Goal: Contribute content

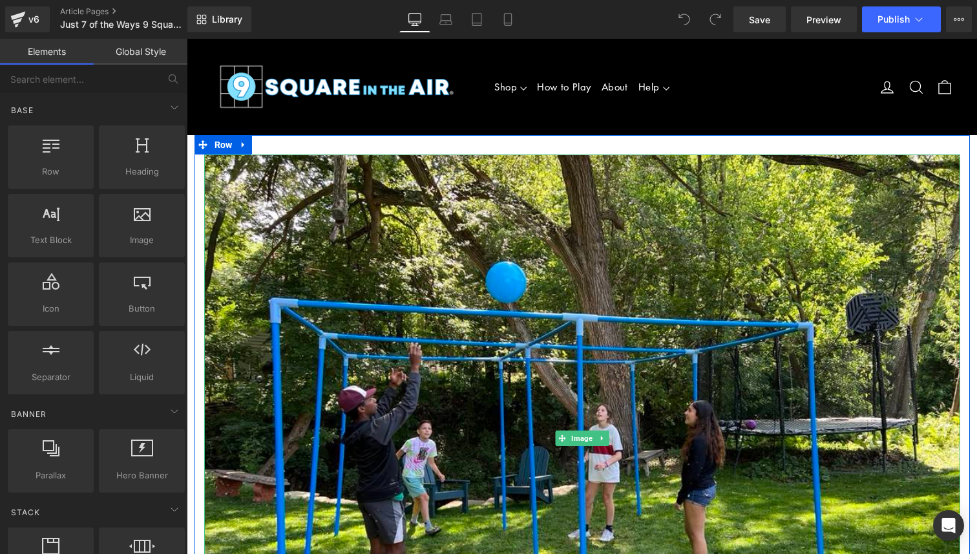
click at [731, 313] on img at bounding box center [582, 437] width 756 height 567
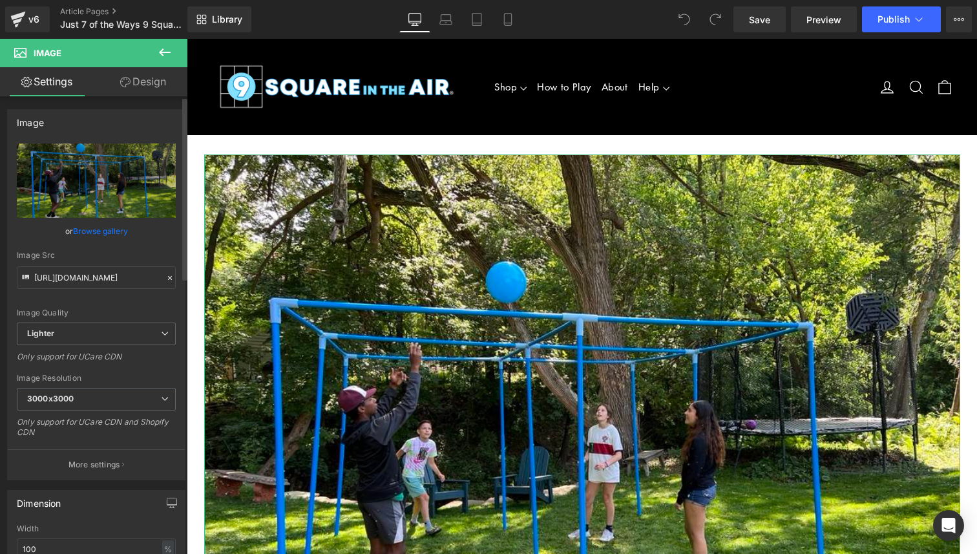
click at [99, 234] on link "Browse gallery" at bounding box center [100, 231] width 55 height 23
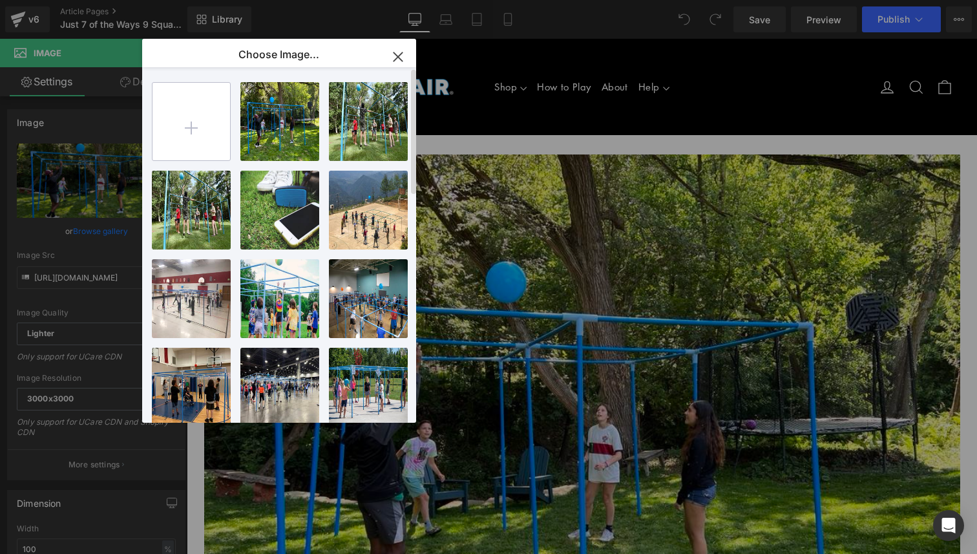
click at [198, 121] on input "file" at bounding box center [191, 122] width 78 height 78
type input "C:\fakepath\Unknown-1.jpeg"
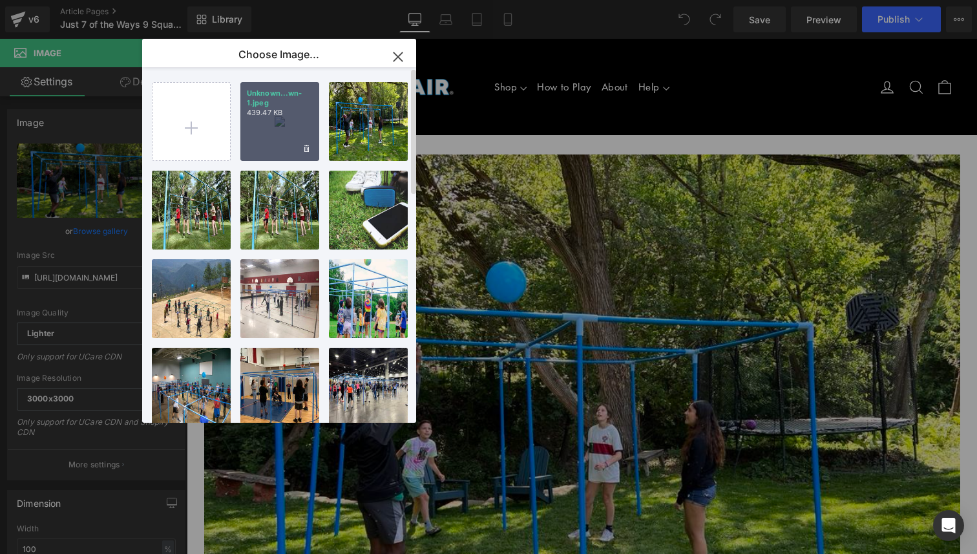
click at [275, 94] on p "Unknown...wn-1.jpeg" at bounding box center [280, 98] width 66 height 19
type input "[URL][DOMAIN_NAME]"
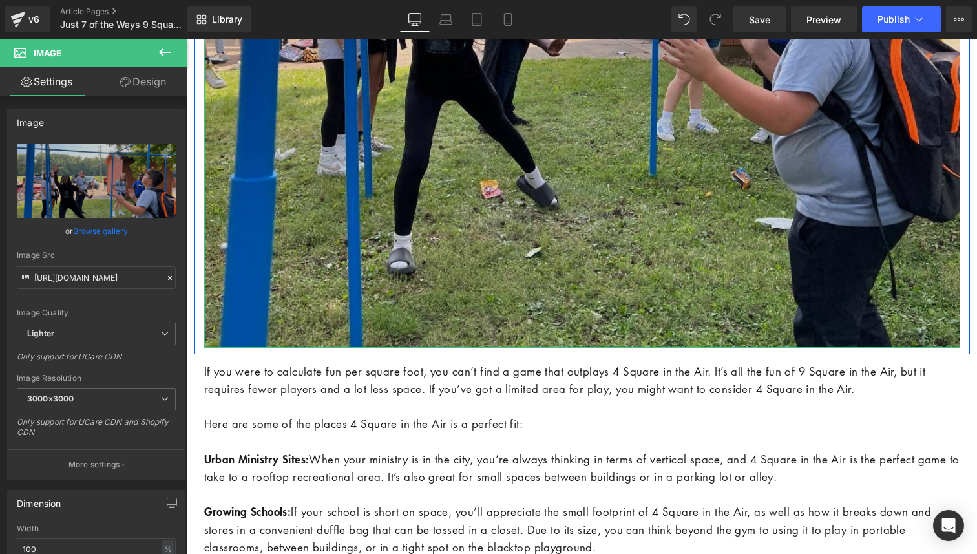
scroll to position [564, 0]
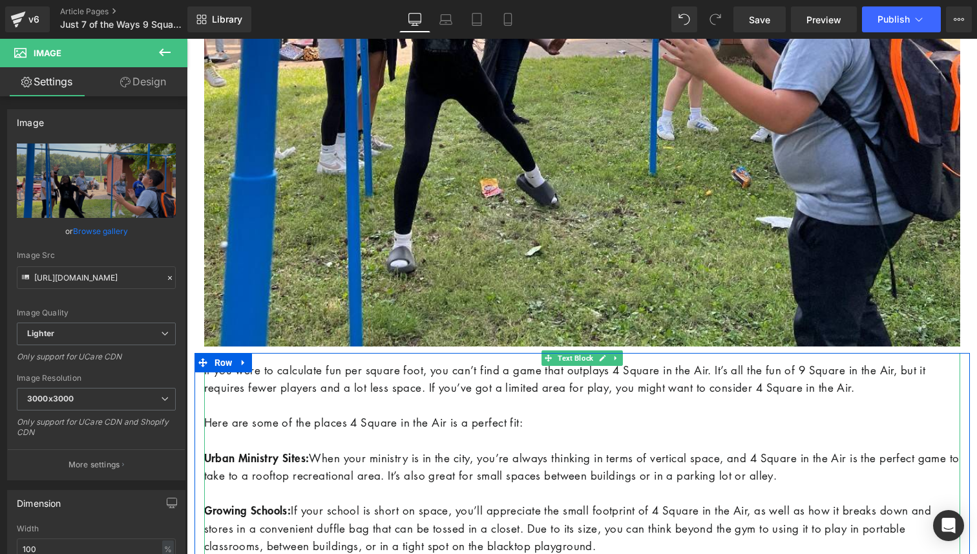
click at [307, 376] on p "If you were to calculate fun per square foot, you can’t find a game that outpla…" at bounding box center [582, 378] width 756 height 35
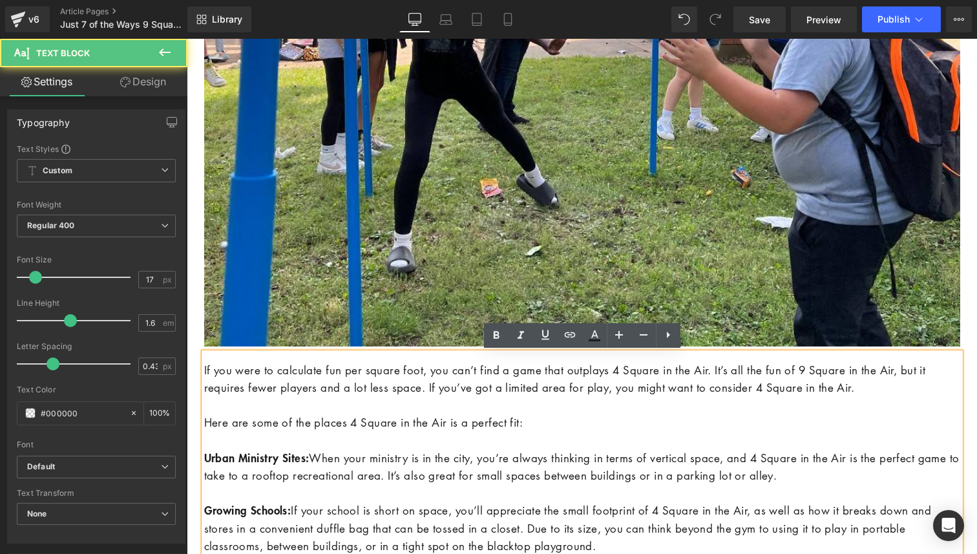
click at [307, 376] on p "If you were to calculate fun per square foot, you can’t find a game that outpla…" at bounding box center [582, 378] width 756 height 35
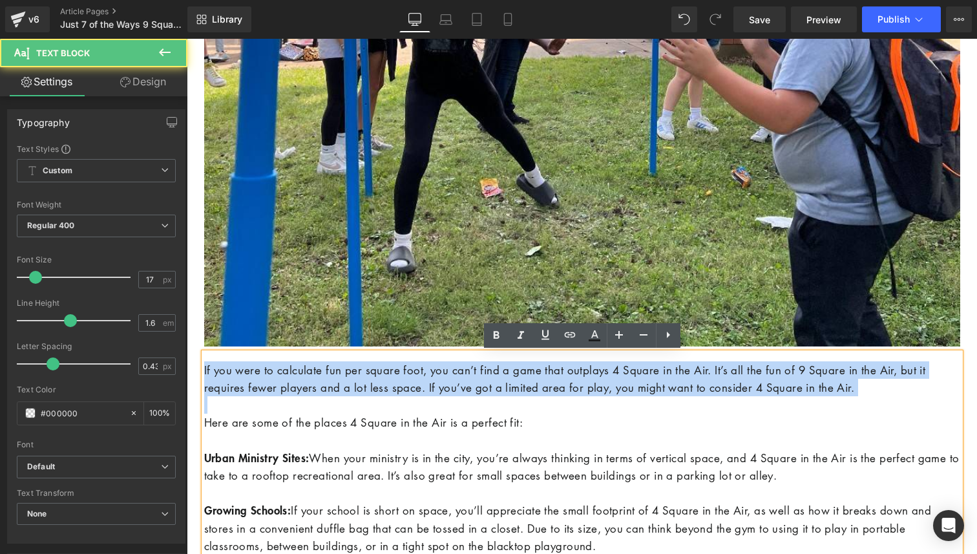
click at [307, 376] on p "If you were to calculate fun per square foot, you can’t find a game that outpla…" at bounding box center [582, 378] width 756 height 35
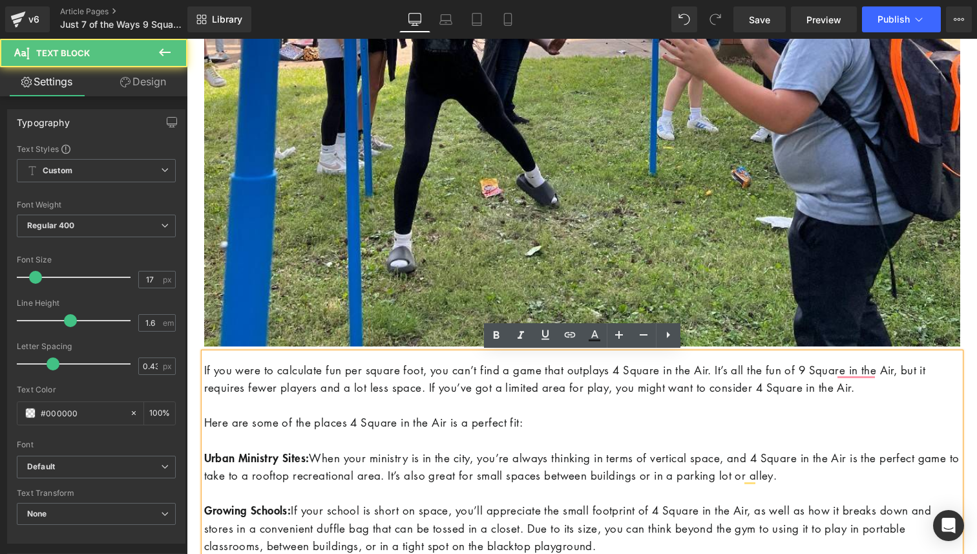
click at [360, 421] on p "Here are some of the places 4 Square in the Air is a perfect fit:" at bounding box center [582, 421] width 756 height 17
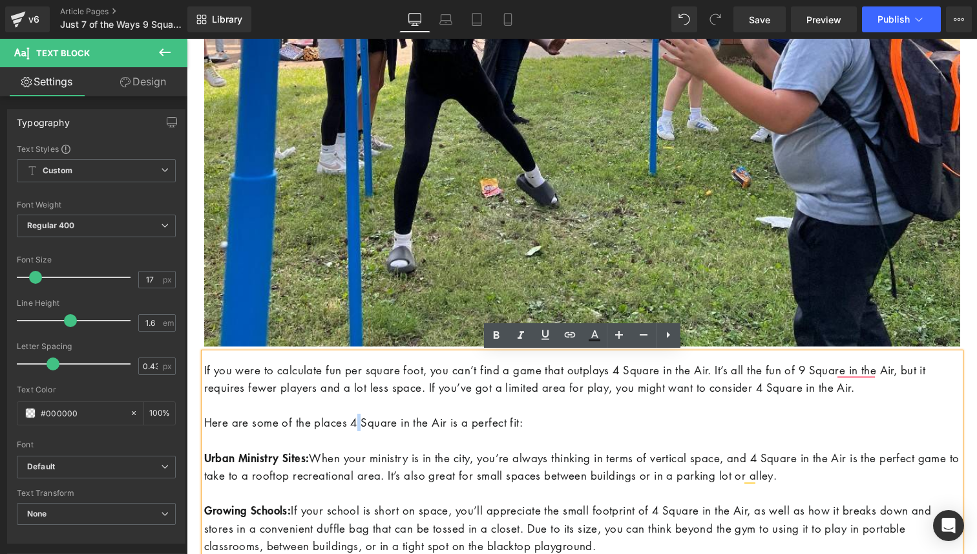
click at [360, 421] on p "Here are some of the places 4 Square in the Air is a perfect fit:" at bounding box center [582, 421] width 756 height 17
click at [561, 427] on p "Here are some of the places 4 Square in the Air is a perfect fit:" at bounding box center [582, 421] width 756 height 17
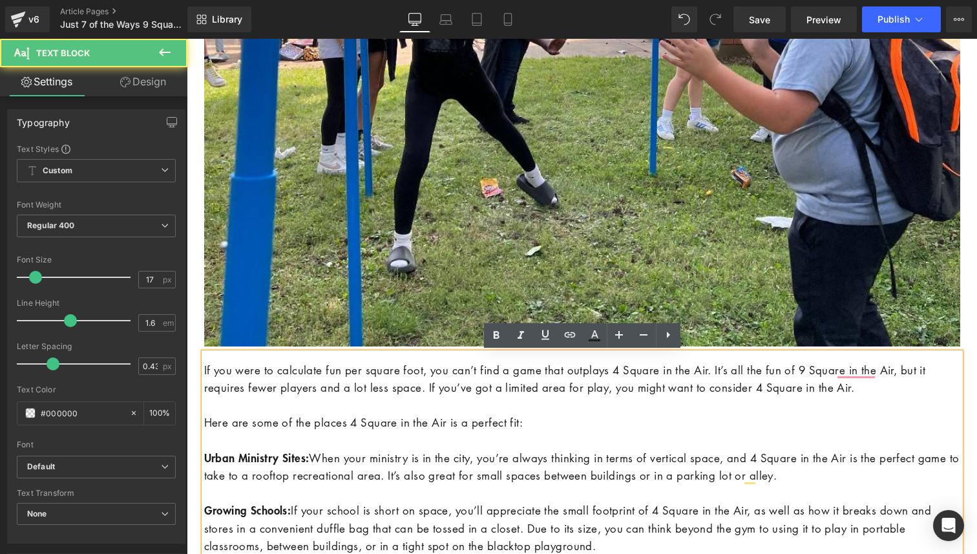
click at [561, 427] on p "Here are some of the places 4 Square in the Air is a perfect fit:" at bounding box center [582, 421] width 756 height 17
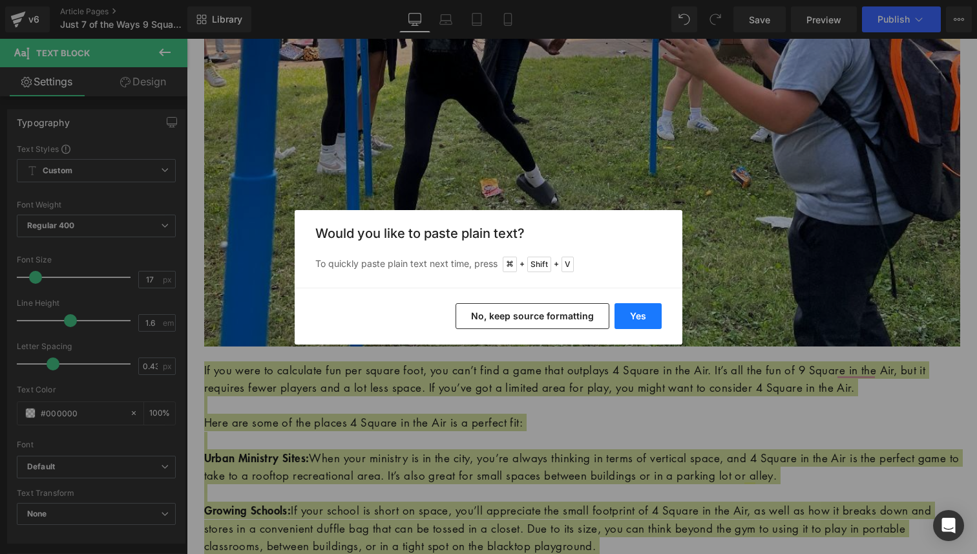
click at [628, 313] on button "Yes" at bounding box center [637, 316] width 47 height 26
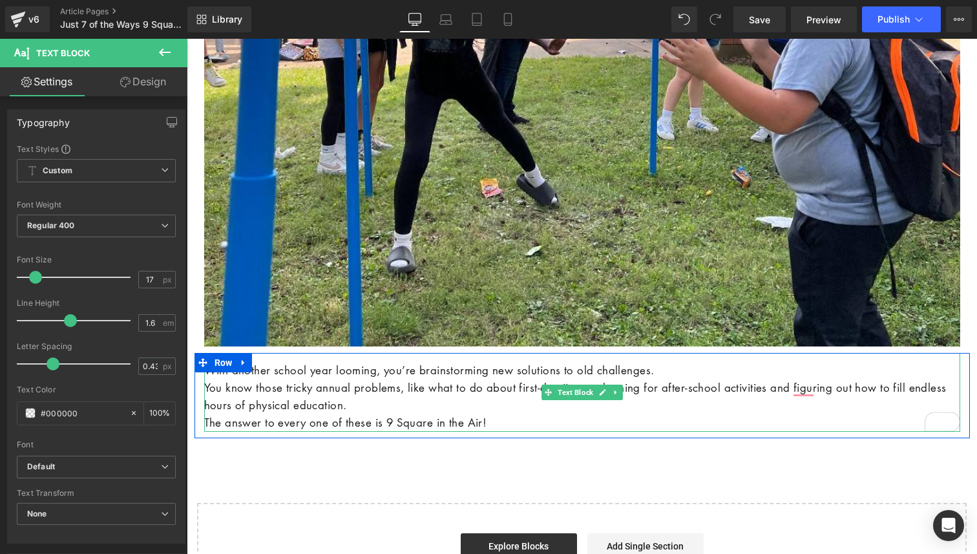
click at [420, 406] on p "You know those tricky annual problems, like what to do about first-day jitters,…" at bounding box center [582, 396] width 756 height 35
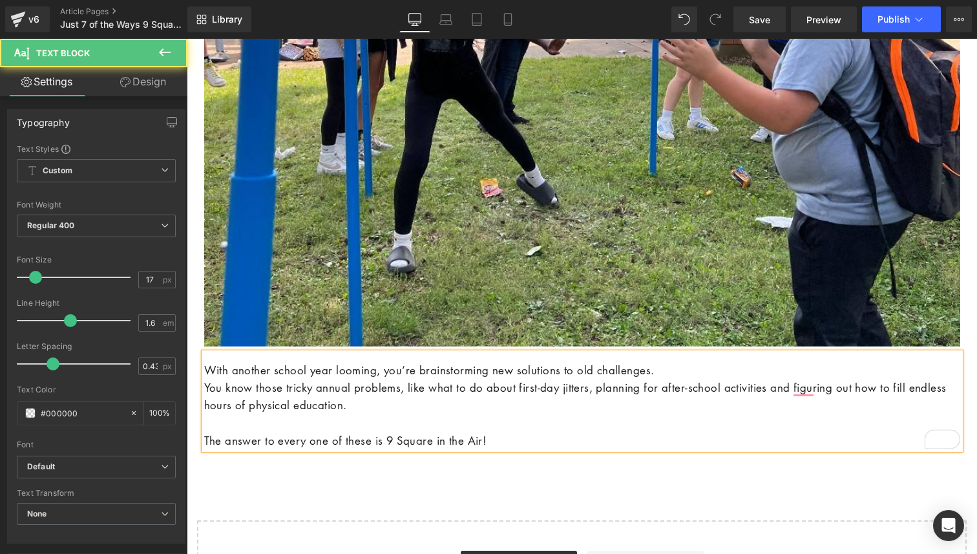
click at [532, 437] on p "The answer to every one of these is 9 Square in the Air!" at bounding box center [582, 440] width 756 height 17
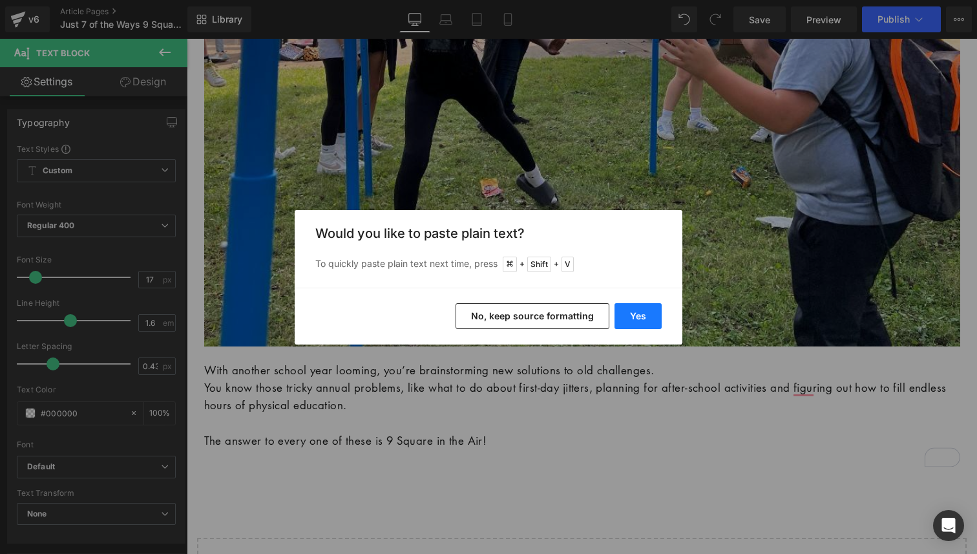
click at [641, 313] on button "Yes" at bounding box center [637, 316] width 47 height 26
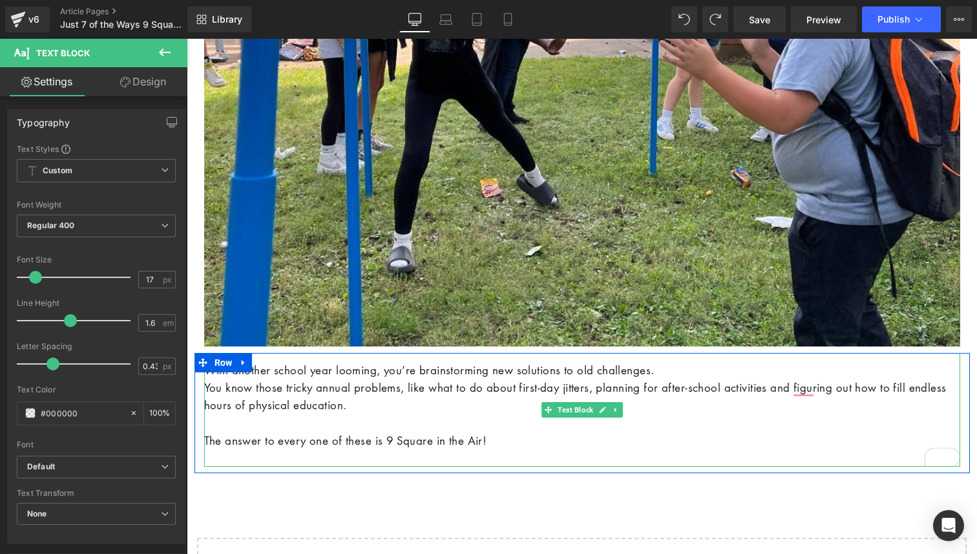
click at [510, 444] on p "The answer to every one of these is 9 Square in the Air!" at bounding box center [582, 440] width 756 height 17
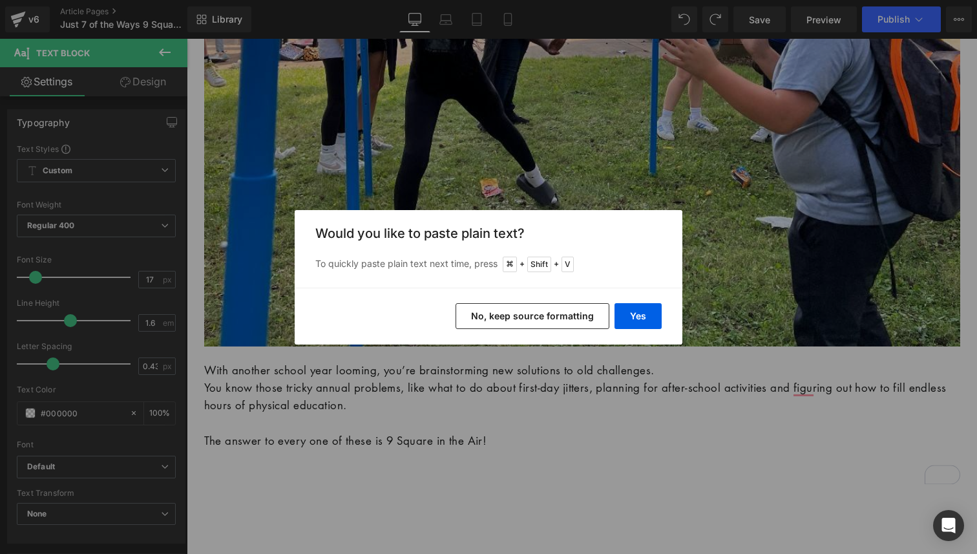
click at [490, 317] on button "No, keep source formatting" at bounding box center [532, 316] width 154 height 26
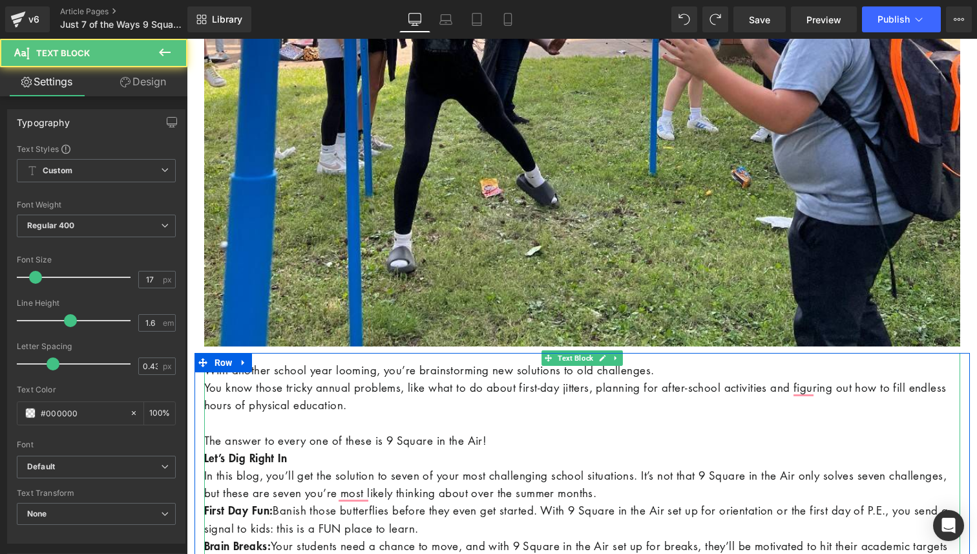
click at [510, 441] on p "The answer to every one of these is 9 Square in the Air!" at bounding box center [582, 440] width 756 height 17
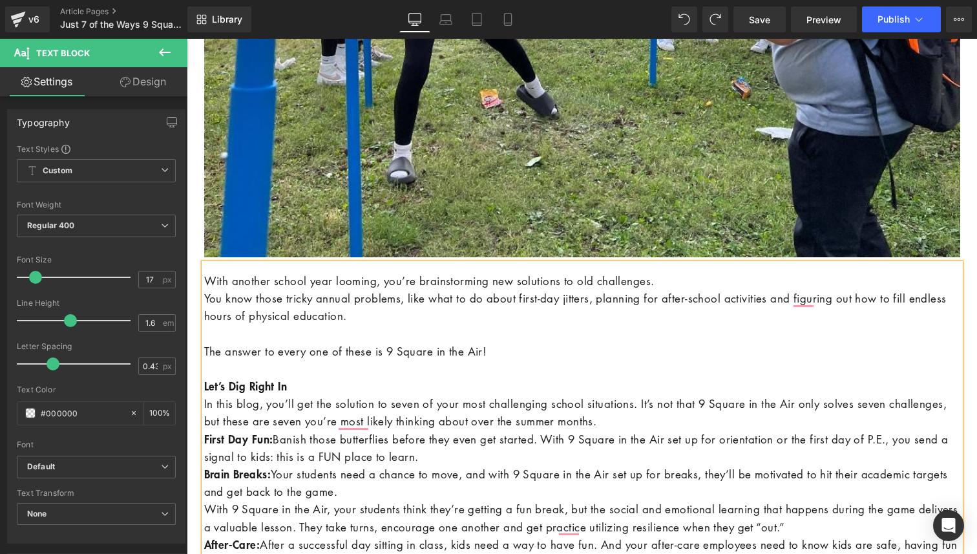
scroll to position [677, 0]
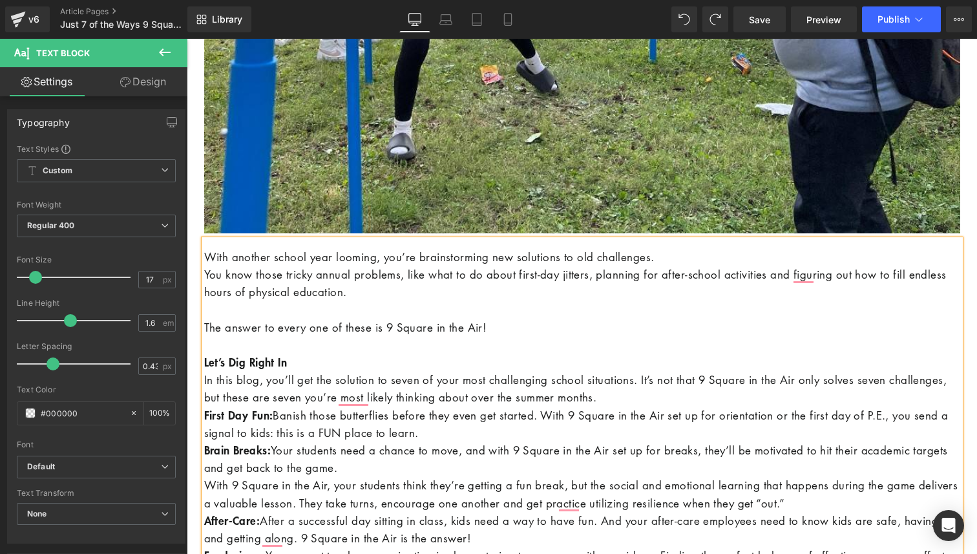
click at [684, 401] on p "In this blog, you’ll get the solution to seven of your most challenging school …" at bounding box center [582, 388] width 756 height 35
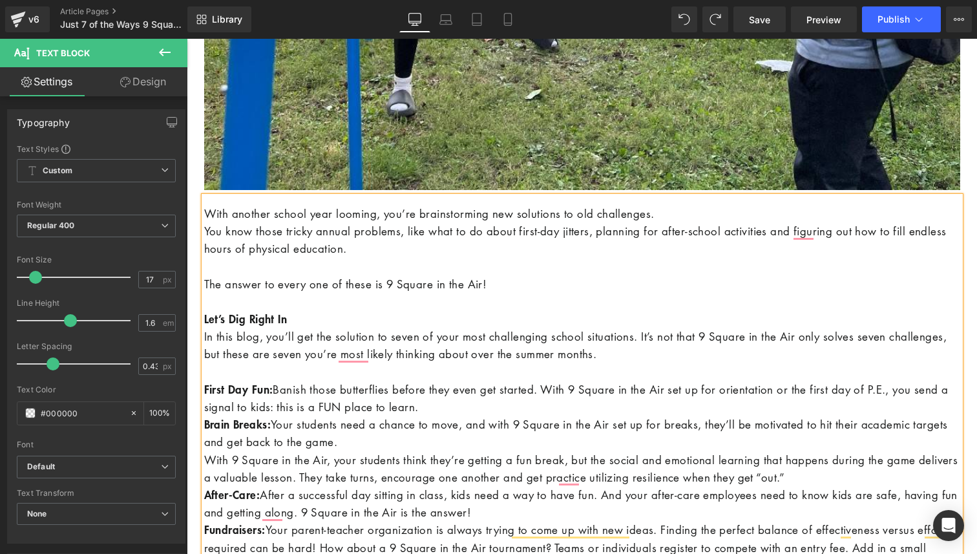
scroll to position [721, 0]
click at [484, 410] on p "First Day Fun: Banish those butterflies before they even get started. With 9 Sq…" at bounding box center [582, 397] width 756 height 35
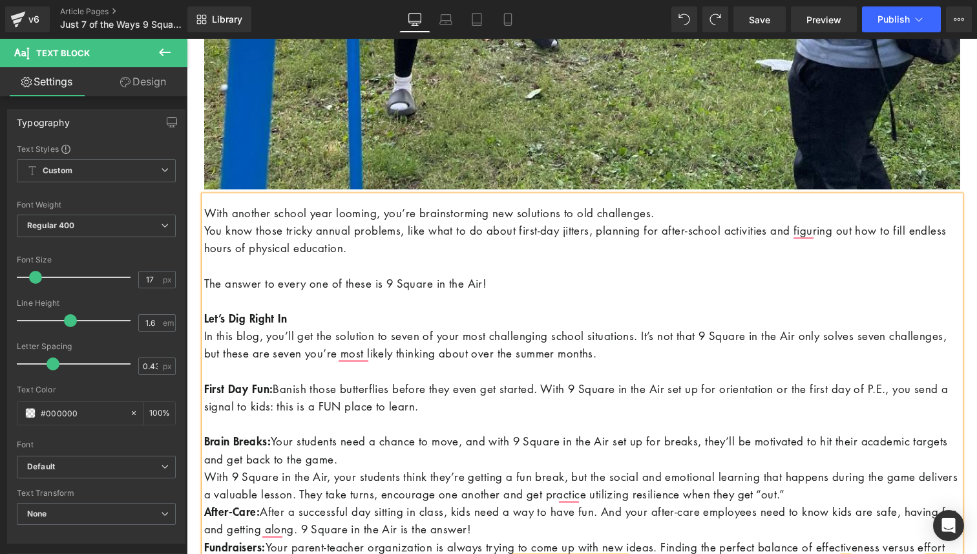
click at [403, 466] on p "Brain Breaks: Your students need a chance to move, and with 9 Square in the Air…" at bounding box center [582, 449] width 756 height 35
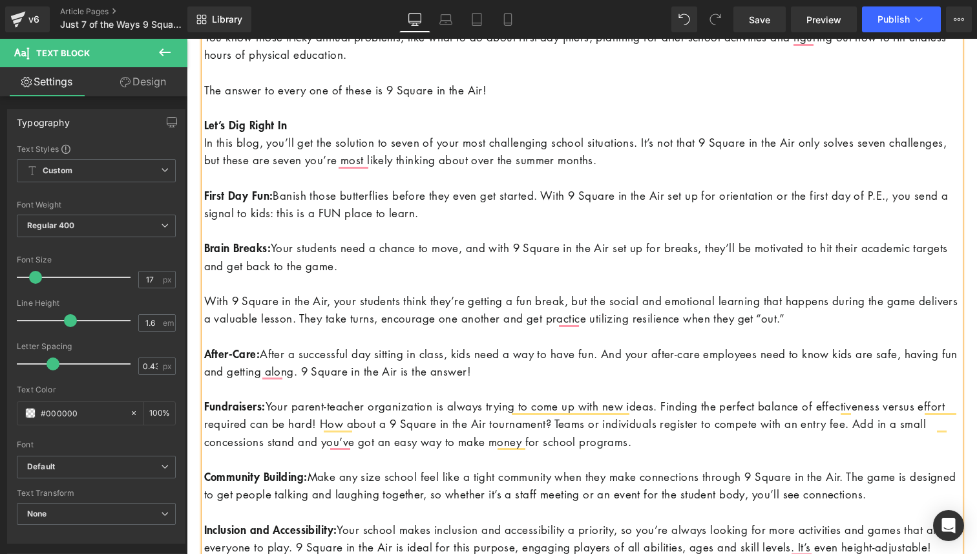
scroll to position [1182, 0]
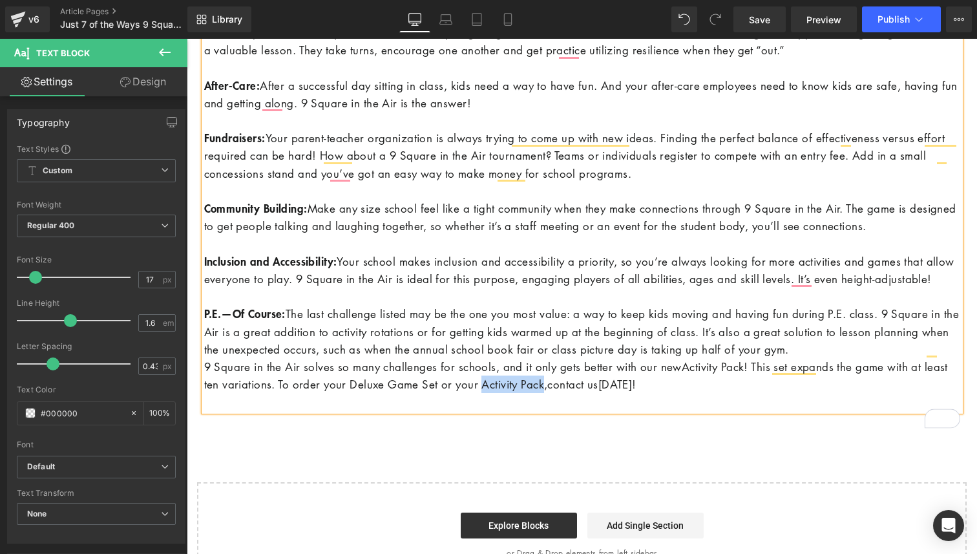
drag, startPoint x: 590, startPoint y: 403, endPoint x: 524, endPoint y: 404, distance: 65.9
click at [524, 393] on p "9 Square in the Air solves so many challenges for schools, and it only gets bet…" at bounding box center [582, 375] width 756 height 35
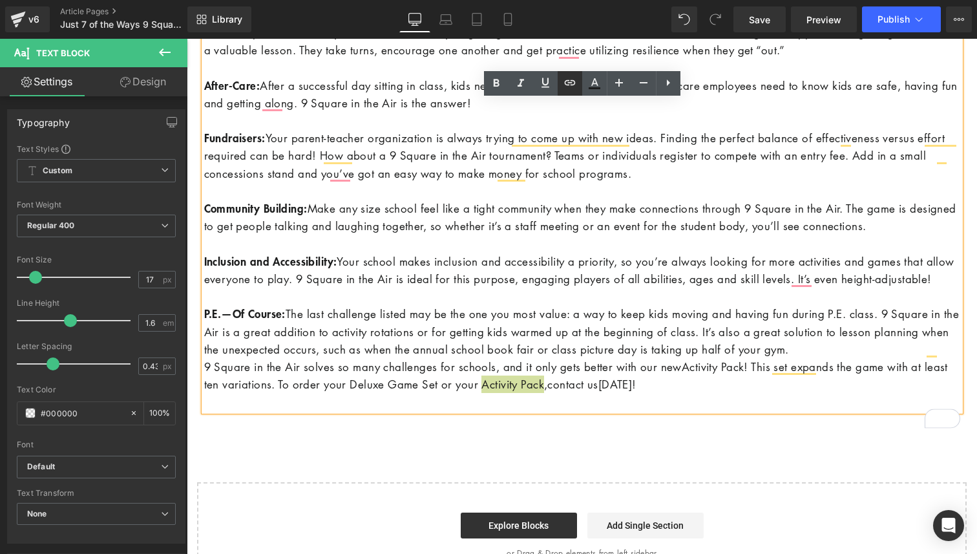
click at [570, 85] on icon at bounding box center [570, 83] width 16 height 16
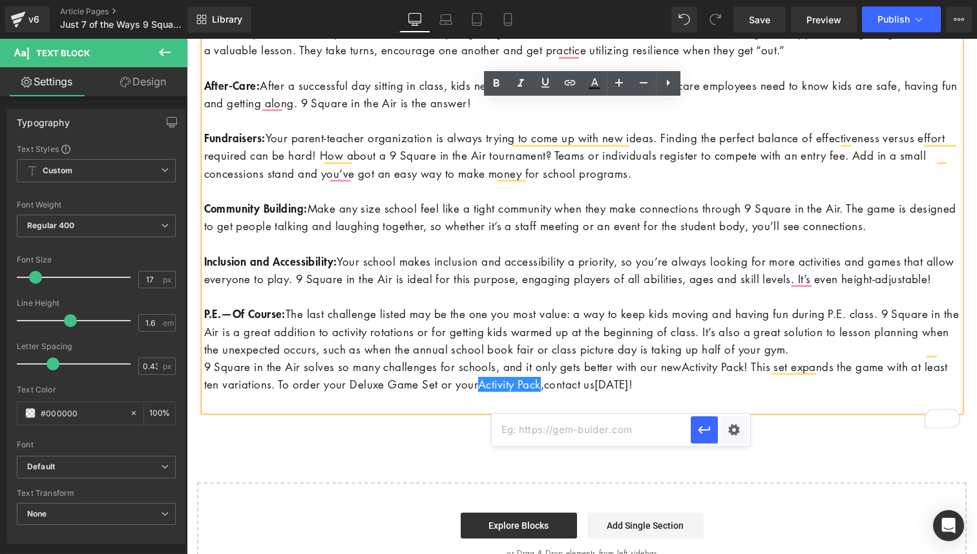
click at [563, 435] on input "text" at bounding box center [591, 429] width 199 height 32
paste input "[URL][DOMAIN_NAME]"
type input "[URL][DOMAIN_NAME]"
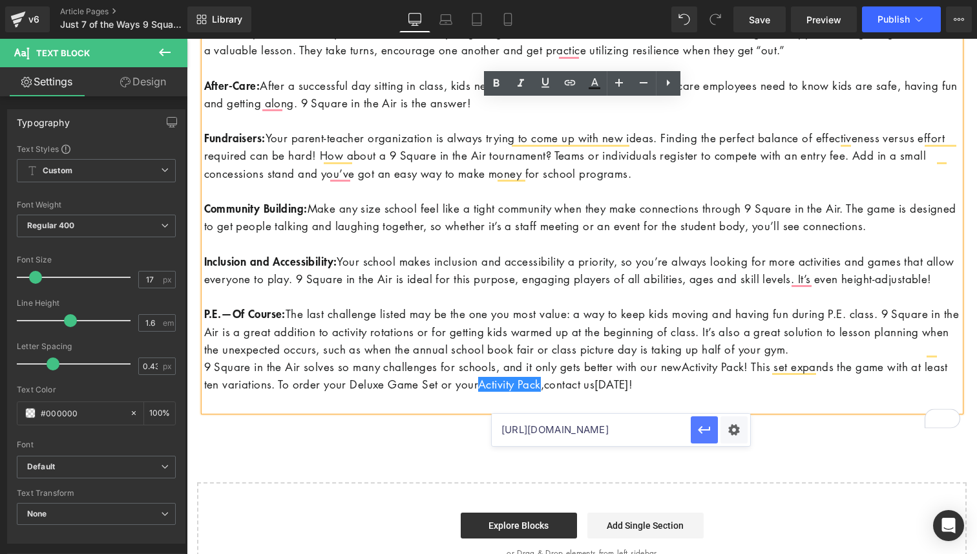
click at [696, 436] on icon "button" at bounding box center [704, 430] width 16 height 16
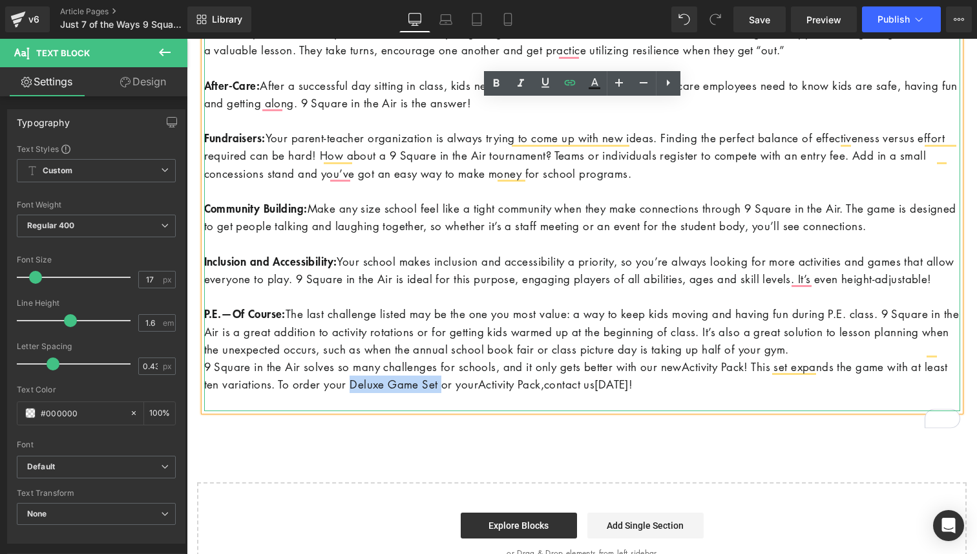
drag, startPoint x: 479, startPoint y: 402, endPoint x: 388, endPoint y: 407, distance: 91.8
click at [388, 393] on p "9 Square in the Air solves so many challenges for schools, and it only gets bet…" at bounding box center [582, 375] width 756 height 35
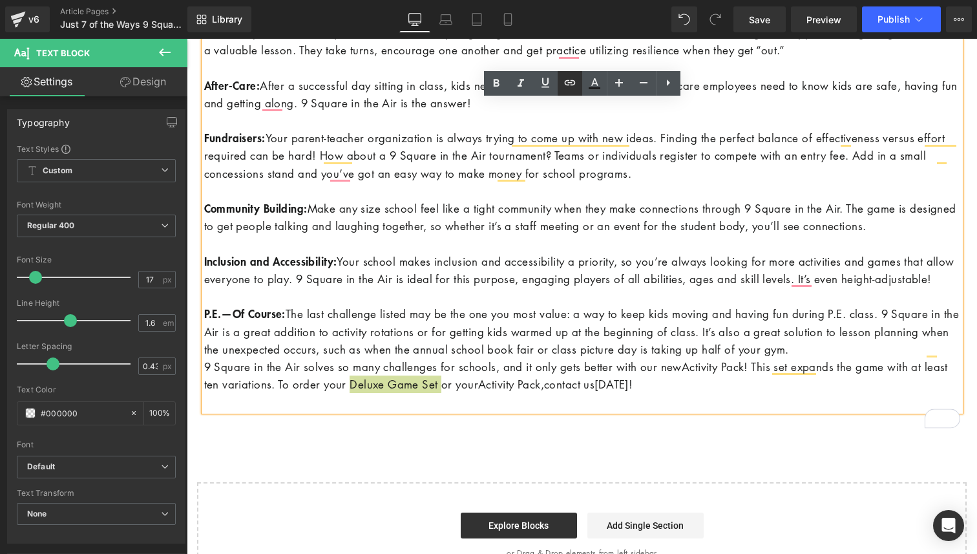
click at [569, 80] on icon at bounding box center [570, 83] width 16 height 16
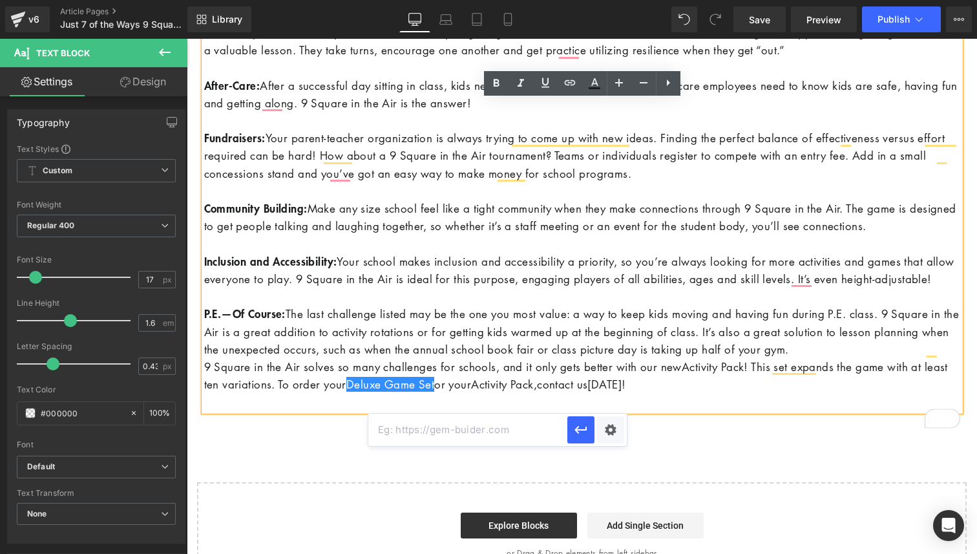
click at [450, 427] on input "text" at bounding box center [467, 429] width 199 height 32
paste input "[URL][DOMAIN_NAME]"
click at [575, 426] on icon "button" at bounding box center [581, 430] width 16 height 16
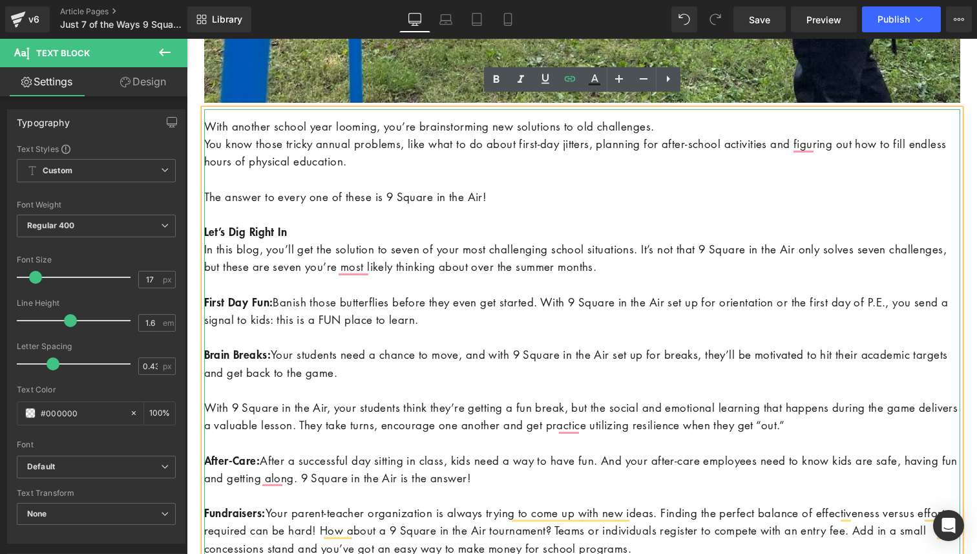
scroll to position [804, 0]
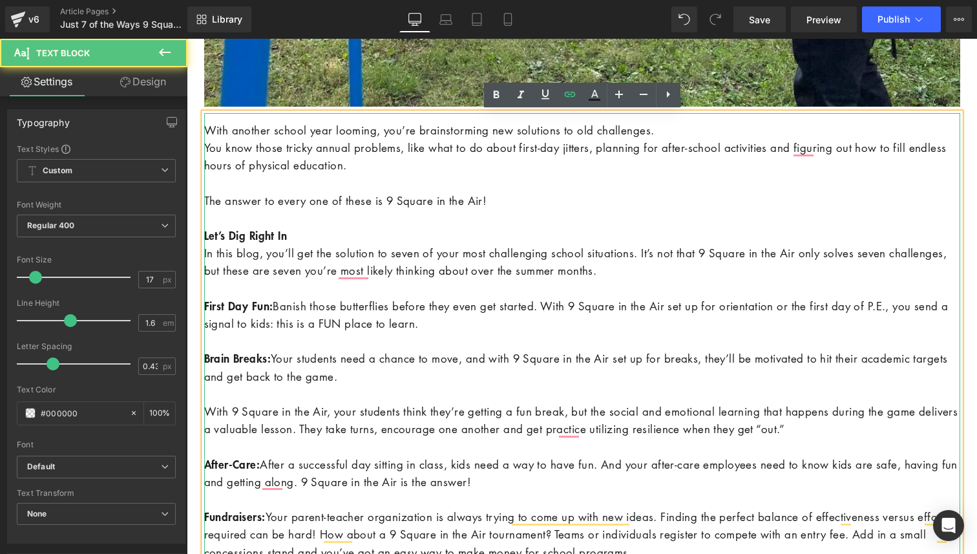
click at [705, 136] on p "With another school year looming, you’re brainstorming new solutions to old cha…" at bounding box center [582, 129] width 756 height 17
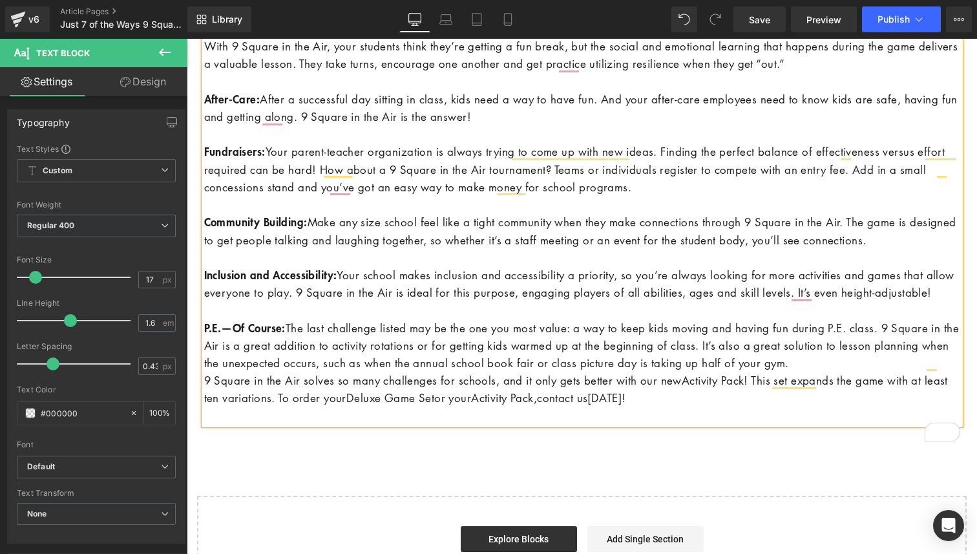
scroll to position [1187, 0]
drag, startPoint x: 596, startPoint y: 417, endPoint x: 647, endPoint y: 422, distance: 51.9
click at [649, 406] on p "9 Square in the Air solves so many challenges for schools, and it only gets bet…" at bounding box center [582, 388] width 756 height 35
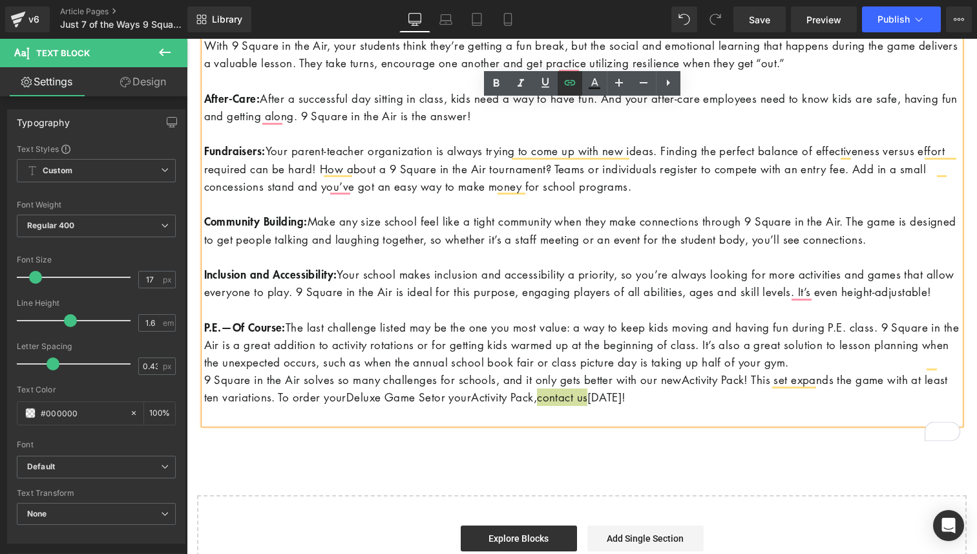
click at [569, 89] on icon at bounding box center [570, 83] width 16 height 16
type input "[URL][DOMAIN_NAME]"
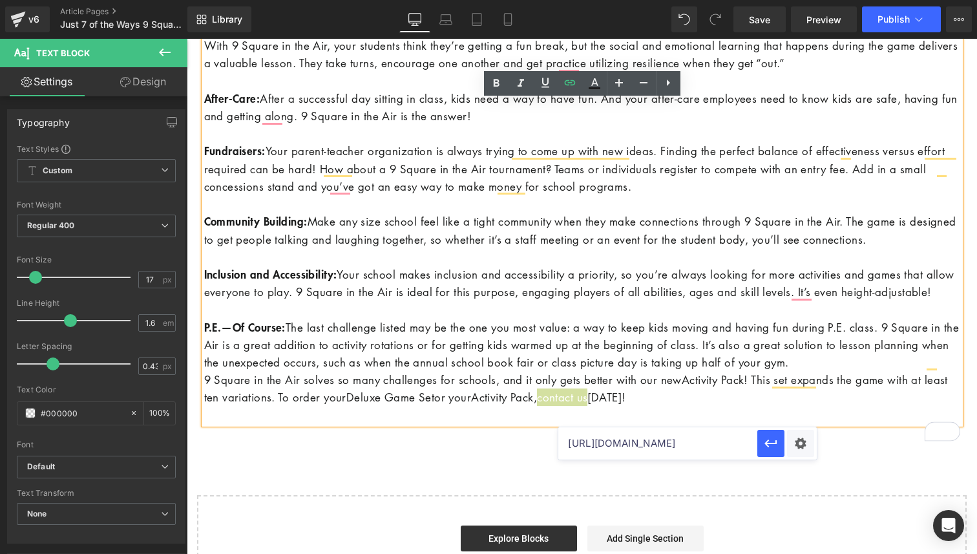
click at [616, 454] on input "[URL][DOMAIN_NAME]" at bounding box center [657, 443] width 199 height 32
drag, startPoint x: 803, startPoint y: 492, endPoint x: 767, endPoint y: 465, distance: 44.7
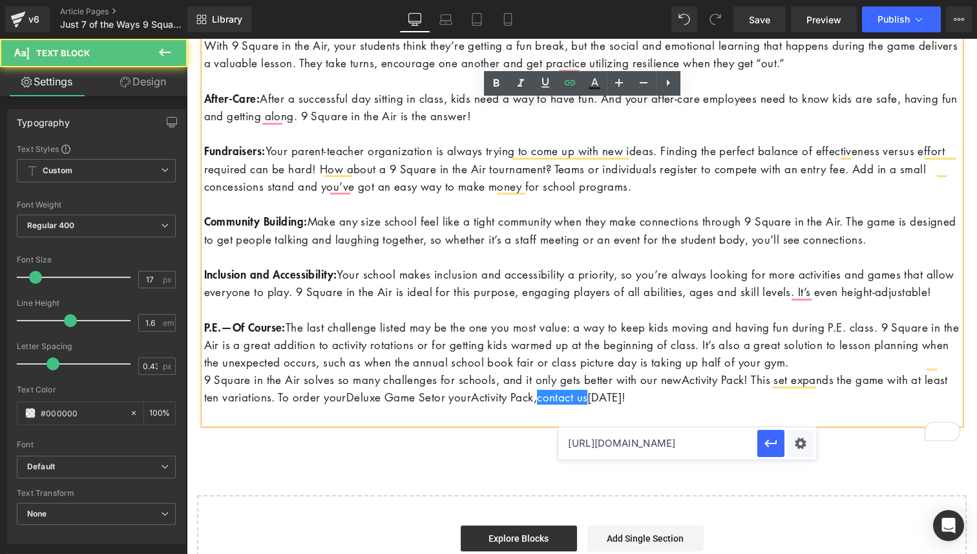
scroll to position [0, 0]
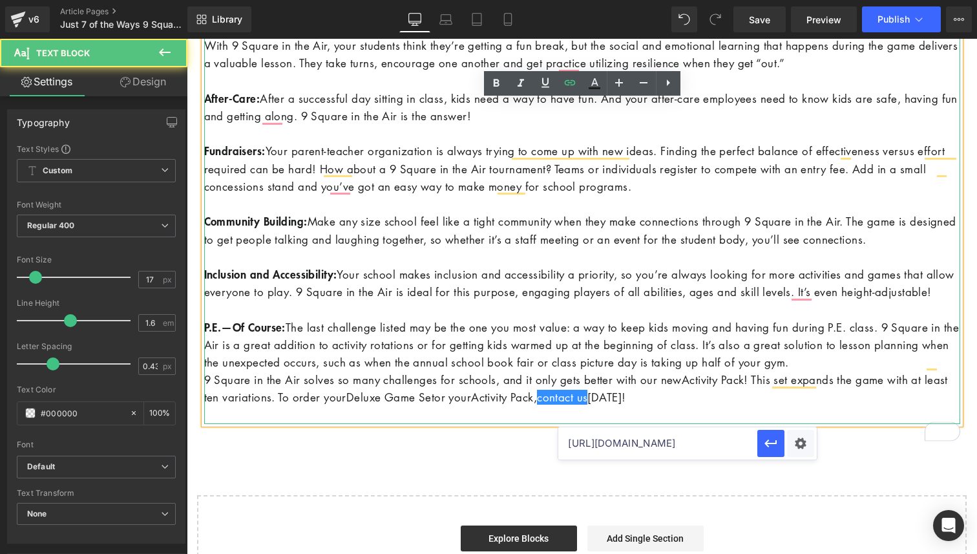
click at [842, 406] on p "9 Square in the Air solves so many challenges for schools, and it only gets bet…" at bounding box center [582, 388] width 756 height 35
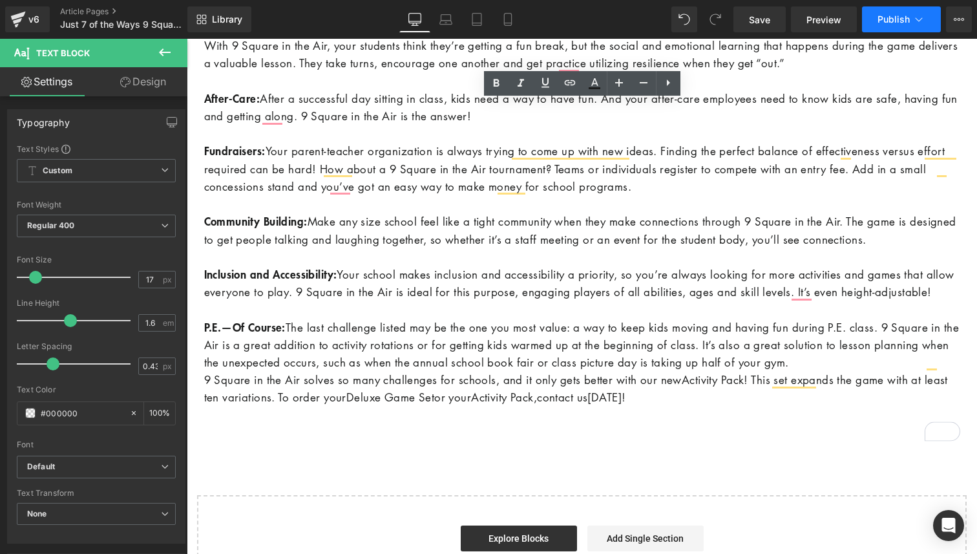
click at [883, 25] on button "Publish" at bounding box center [901, 19] width 79 height 26
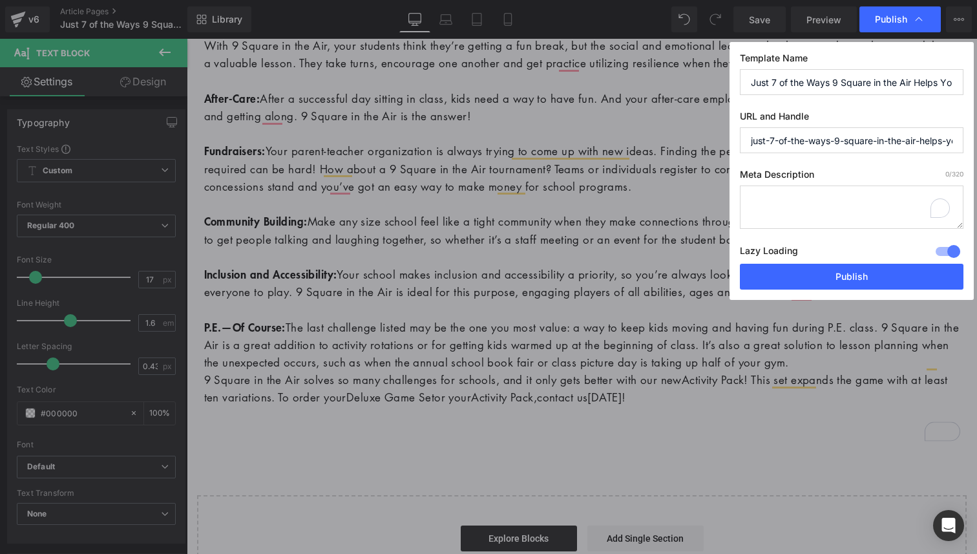
click at [784, 205] on textarea "To enrich screen reader interactions, please activate Accessibility in Grammarl…" at bounding box center [852, 206] width 224 height 43
paste textarea "First day jitters? After-school wiggles? 9 Square in the Air is meeting all of …"
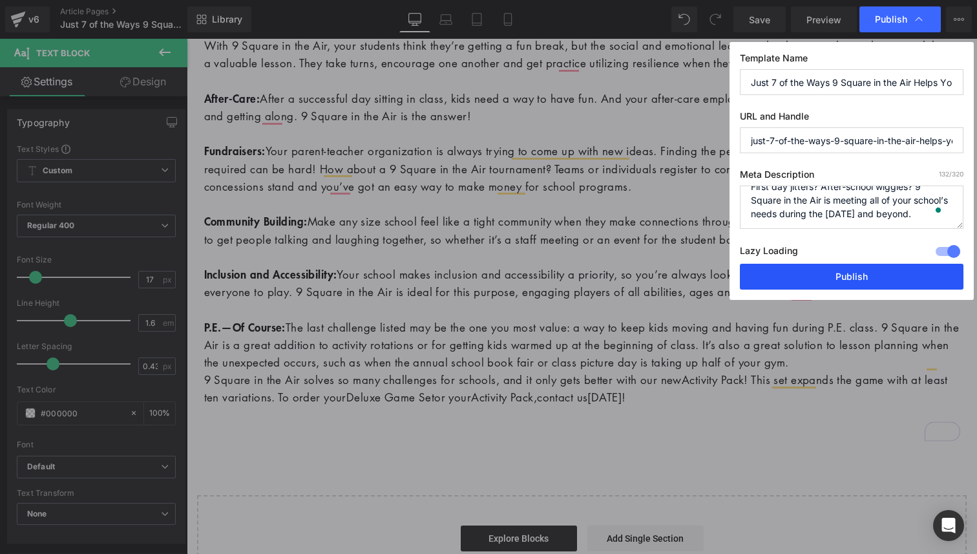
type textarea "First day jitters? After-school wiggles? 9 Square in the Air is meeting all of …"
click at [773, 280] on button "Publish" at bounding box center [852, 277] width 224 height 26
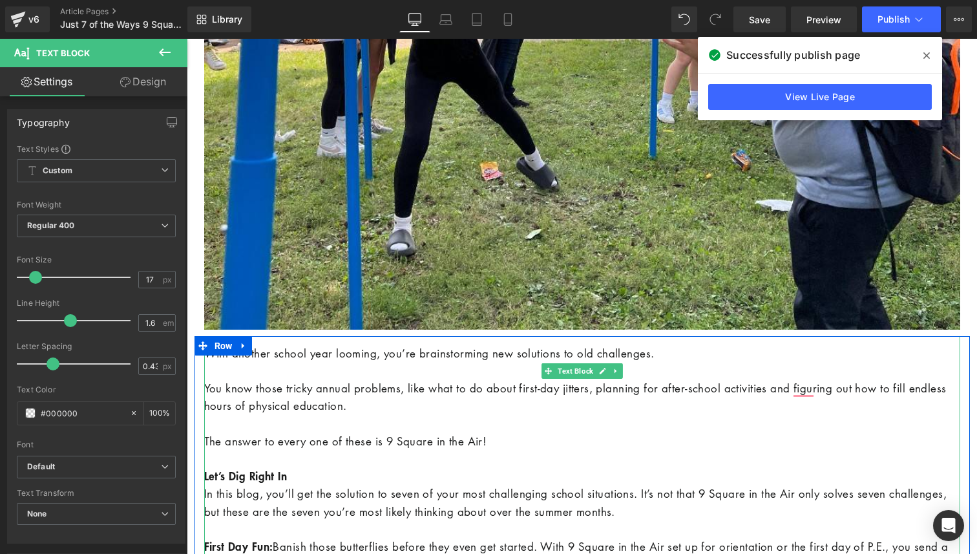
scroll to position [577, 0]
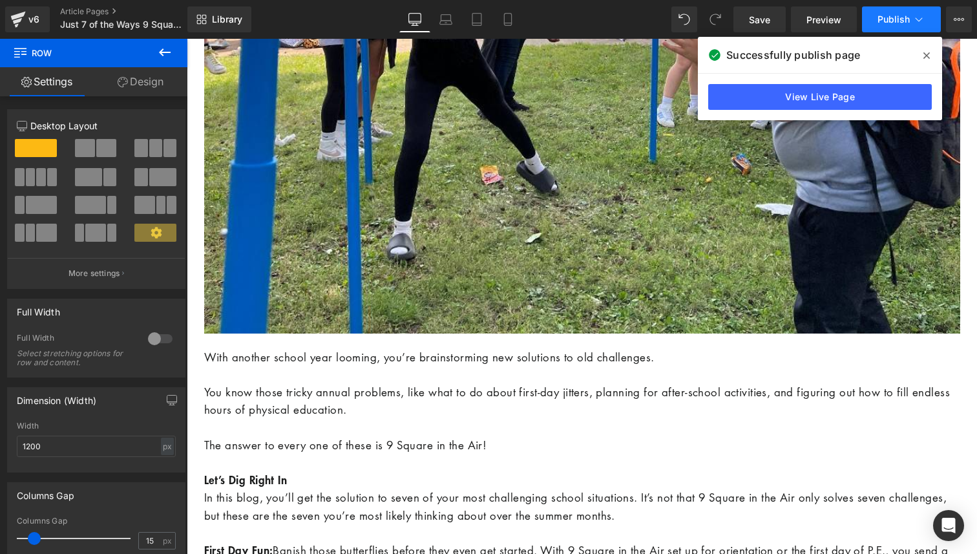
click at [888, 30] on button "Publish" at bounding box center [901, 19] width 79 height 26
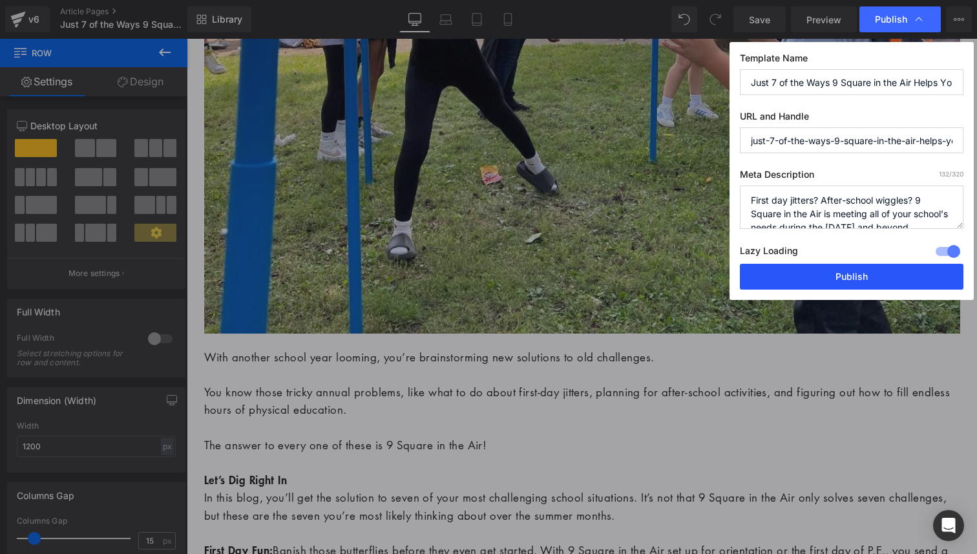
click at [829, 268] on button "Publish" at bounding box center [852, 277] width 224 height 26
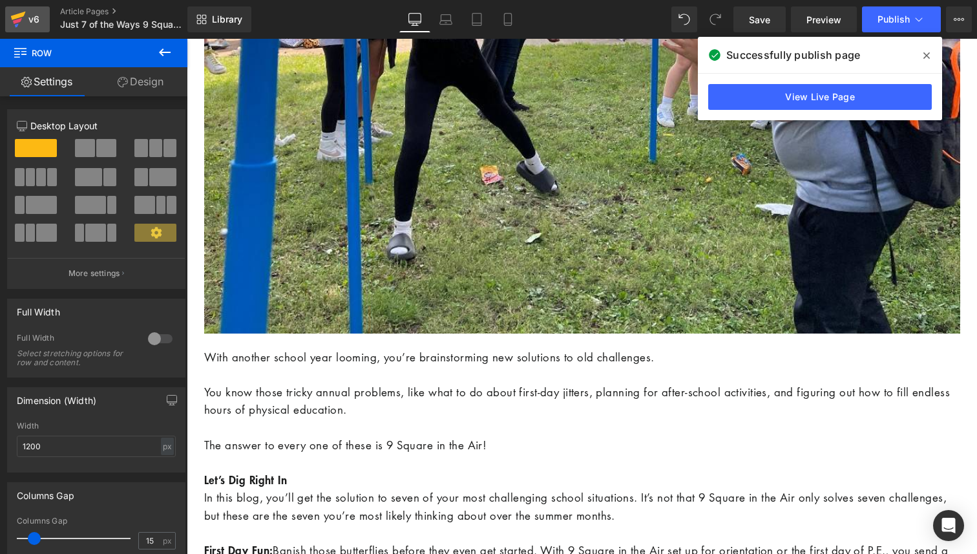
click at [39, 26] on div "v6" at bounding box center [34, 19] width 16 height 17
